Goal: Task Accomplishment & Management: Use online tool/utility

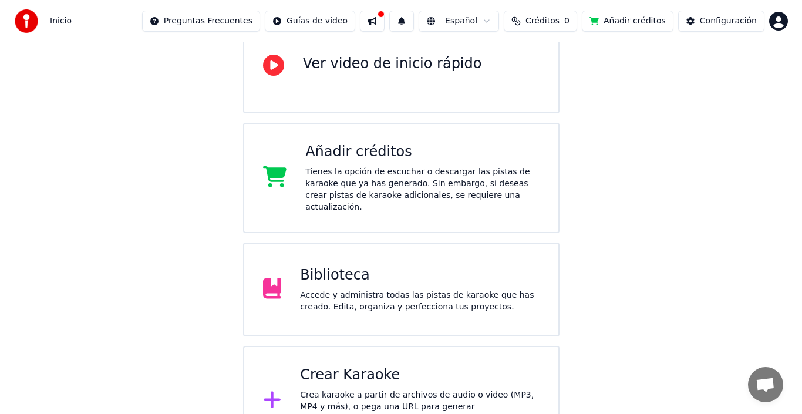
scroll to position [150, 0]
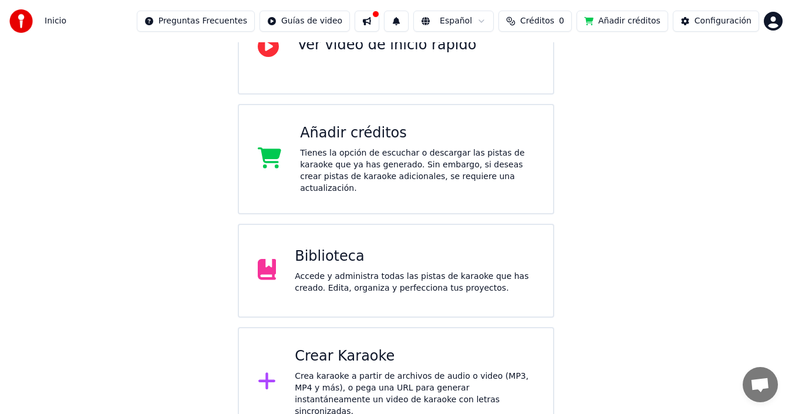
click at [366, 354] on div "Crear Karaoke" at bounding box center [415, 356] width 240 height 19
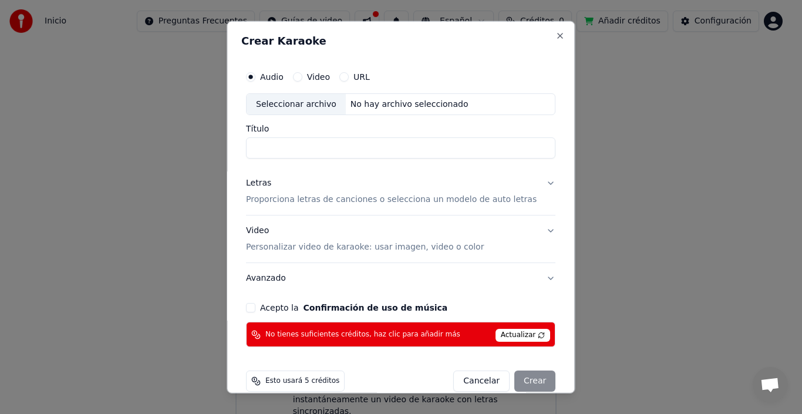
click at [504, 366] on div "Esto usará 5 créditos Cancelar Crear" at bounding box center [400, 381] width 319 height 31
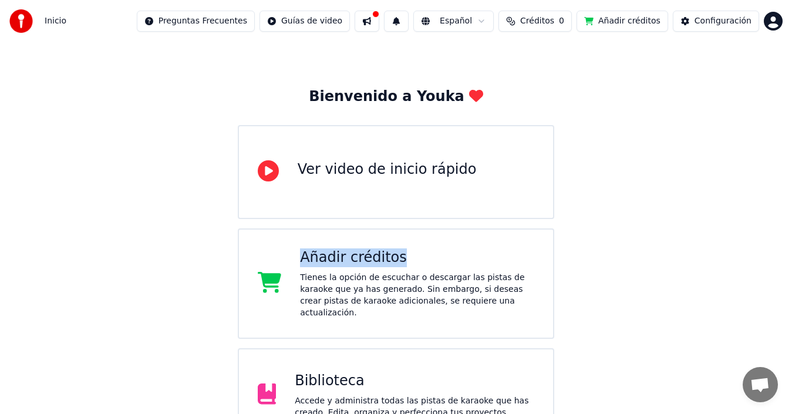
scroll to position [0, 0]
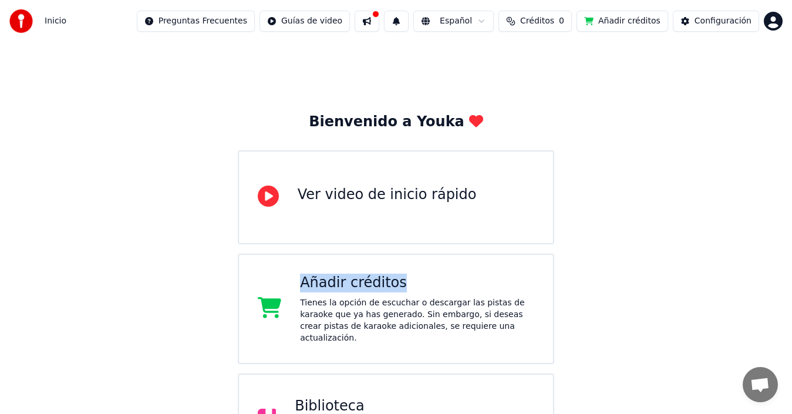
click at [379, 20] on button at bounding box center [367, 21] width 25 height 21
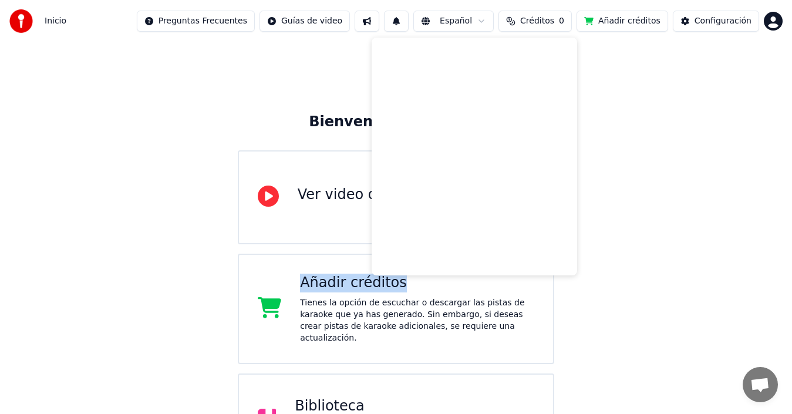
click at [608, 93] on div "Bienvenido a Youka Ver video de inicio rápido Añadir créditos Tienes la opción …" at bounding box center [396, 314] width 792 height 545
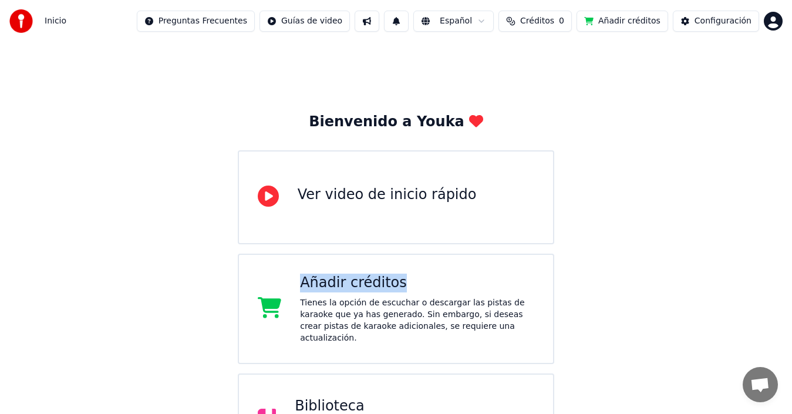
click at [637, 20] on button "Añadir créditos" at bounding box center [623, 21] width 92 height 21
click at [617, 9] on div "Inicio Preguntas Frecuentes Guías de video Español Créditos 0 Añadir créditos C…" at bounding box center [396, 21] width 792 height 42
click at [615, 23] on button "Añadir créditos" at bounding box center [623, 21] width 92 height 21
click at [349, 281] on div "Añadir créditos" at bounding box center [417, 283] width 234 height 19
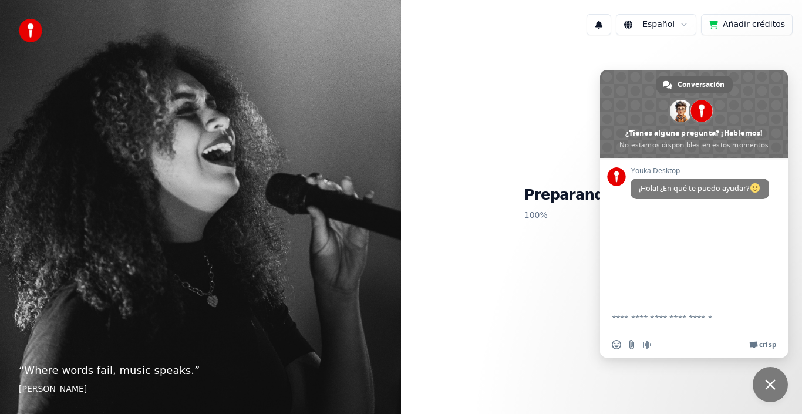
click at [615, 316] on textarea "Escribe aquí tu mensaje..." at bounding box center [682, 316] width 141 height 29
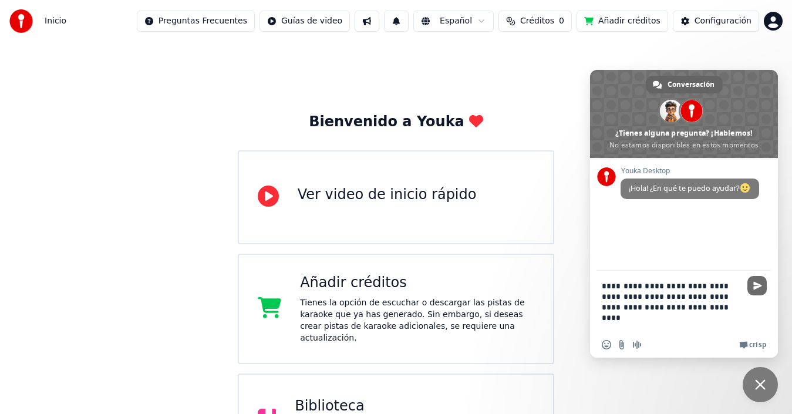
type textarea "**********"
click at [758, 286] on span "Enviar" at bounding box center [757, 285] width 9 height 9
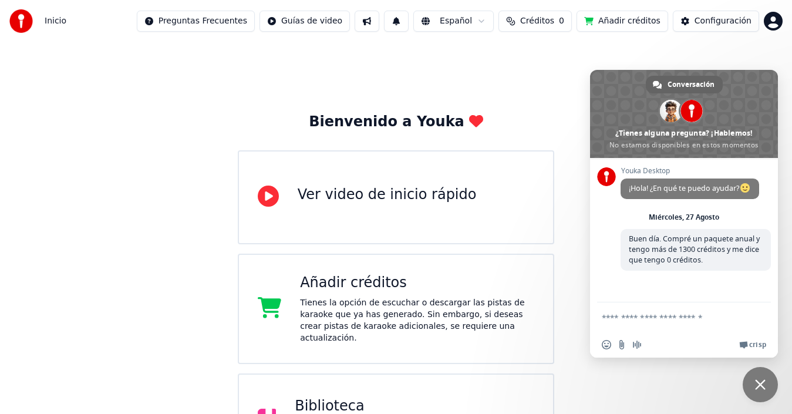
click at [759, 386] on span "Cerrar el chat" at bounding box center [760, 384] width 11 height 11
